Goal: Task Accomplishment & Management: Manage account settings

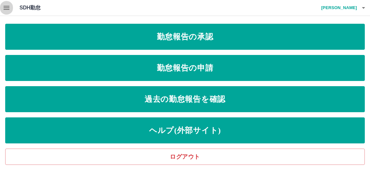
click at [7, 5] on icon "button" at bounding box center [7, 8] width 8 height 8
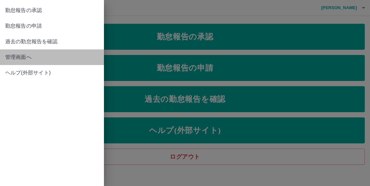
click at [20, 55] on span "管理画面へ" at bounding box center [52, 57] width 94 height 8
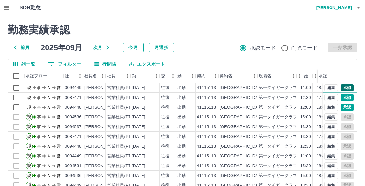
click at [341, 86] on button "承認" at bounding box center [347, 87] width 13 height 7
click at [341, 99] on button "承認" at bounding box center [347, 97] width 13 height 7
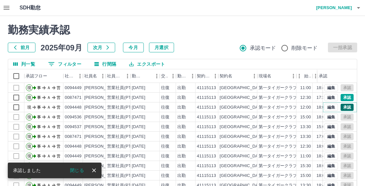
click at [343, 106] on button "承認" at bounding box center [347, 107] width 13 height 7
